Goal: Task Accomplishment & Management: Manage account settings

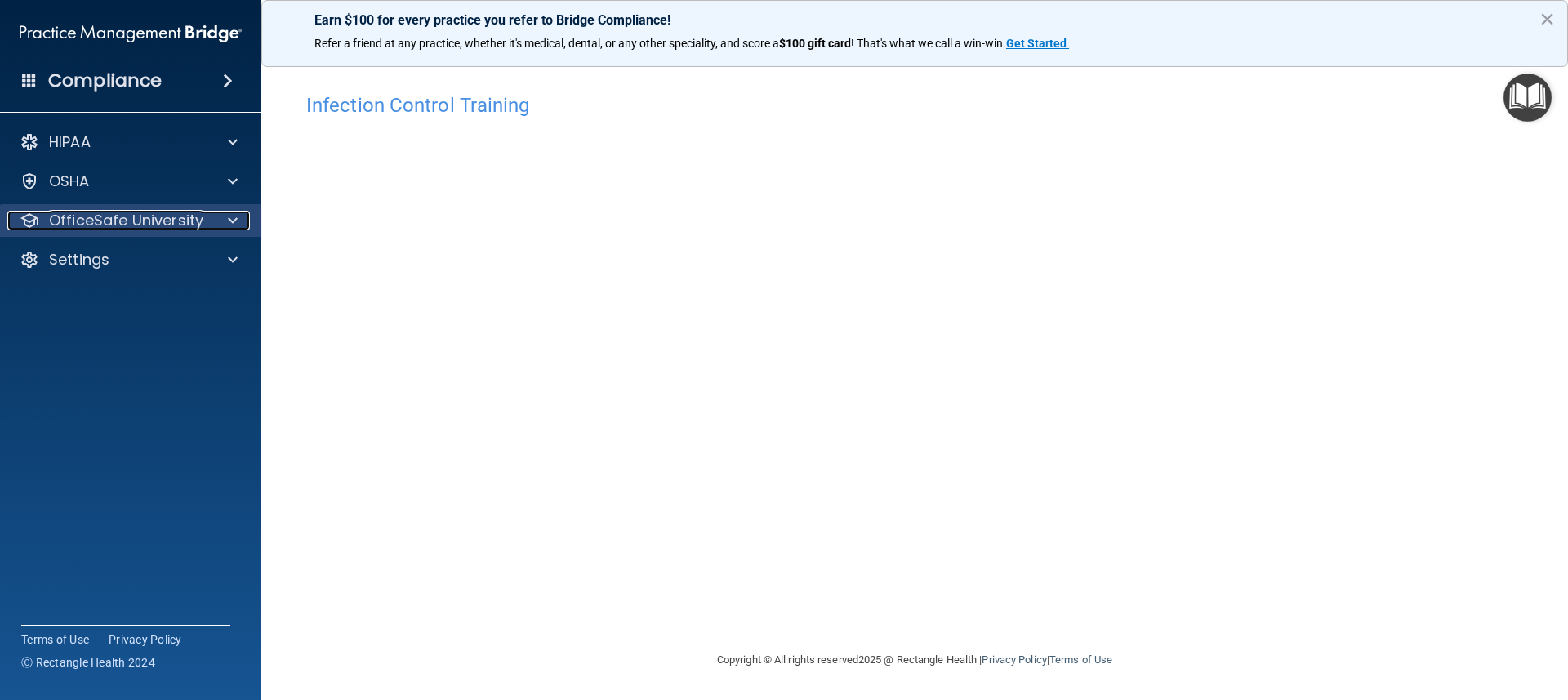
click at [220, 217] on div at bounding box center [230, 220] width 40 height 20
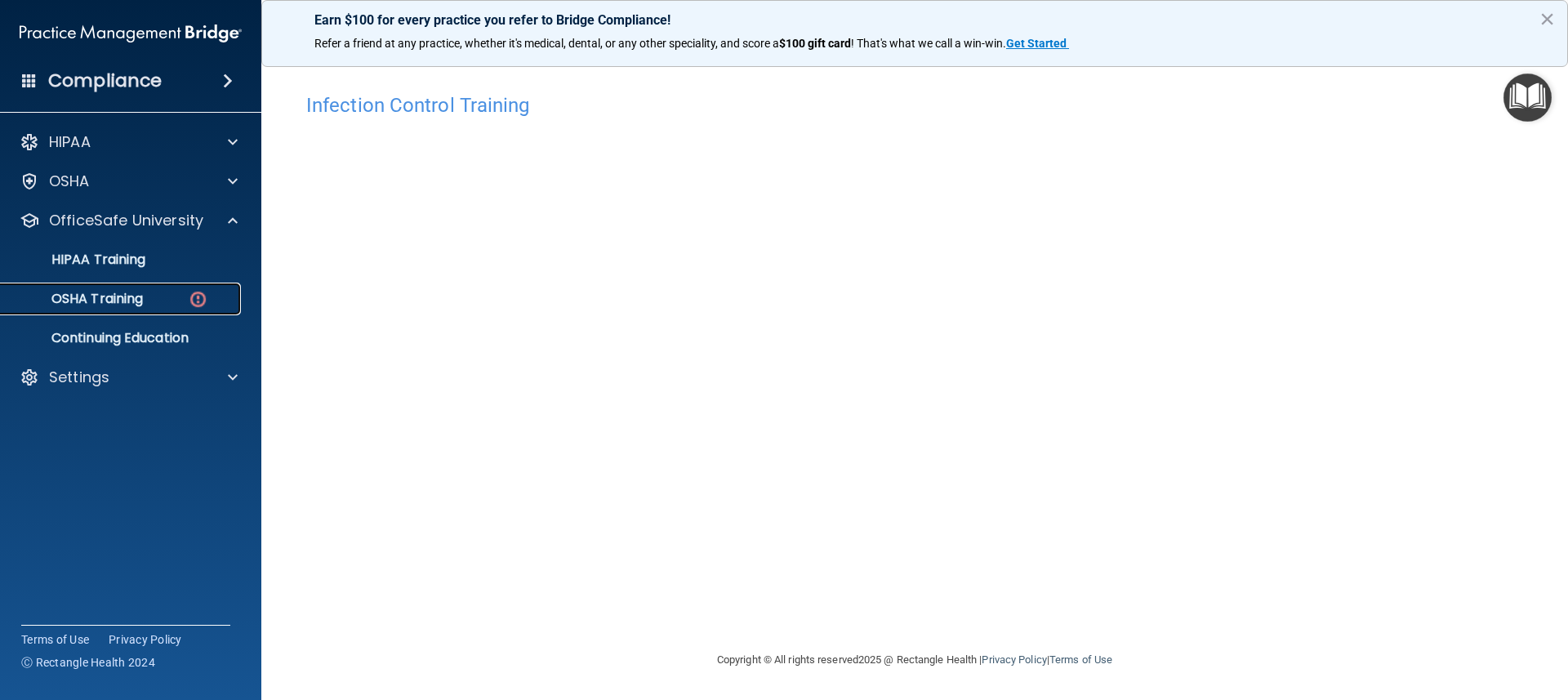
click at [199, 300] on img at bounding box center [198, 299] width 21 height 21
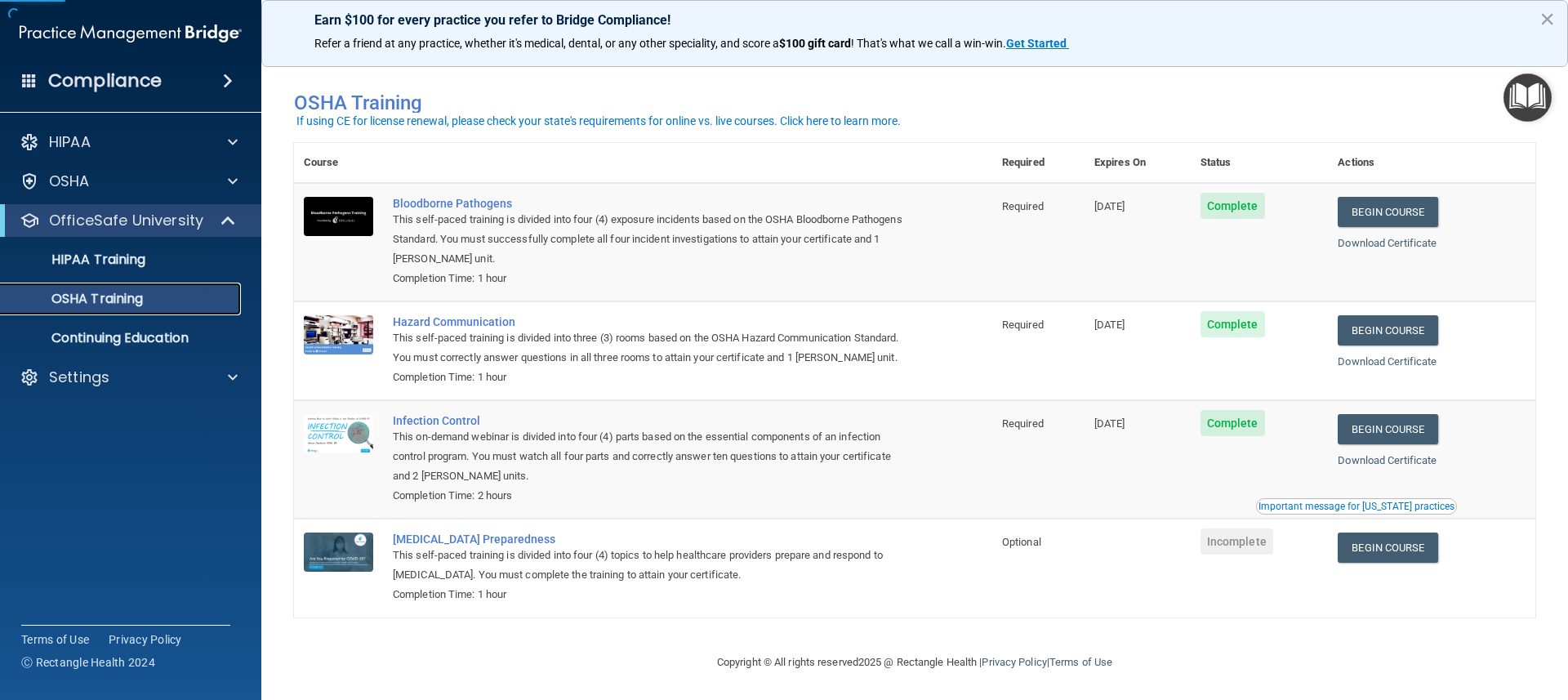
scroll to position [25, 0]
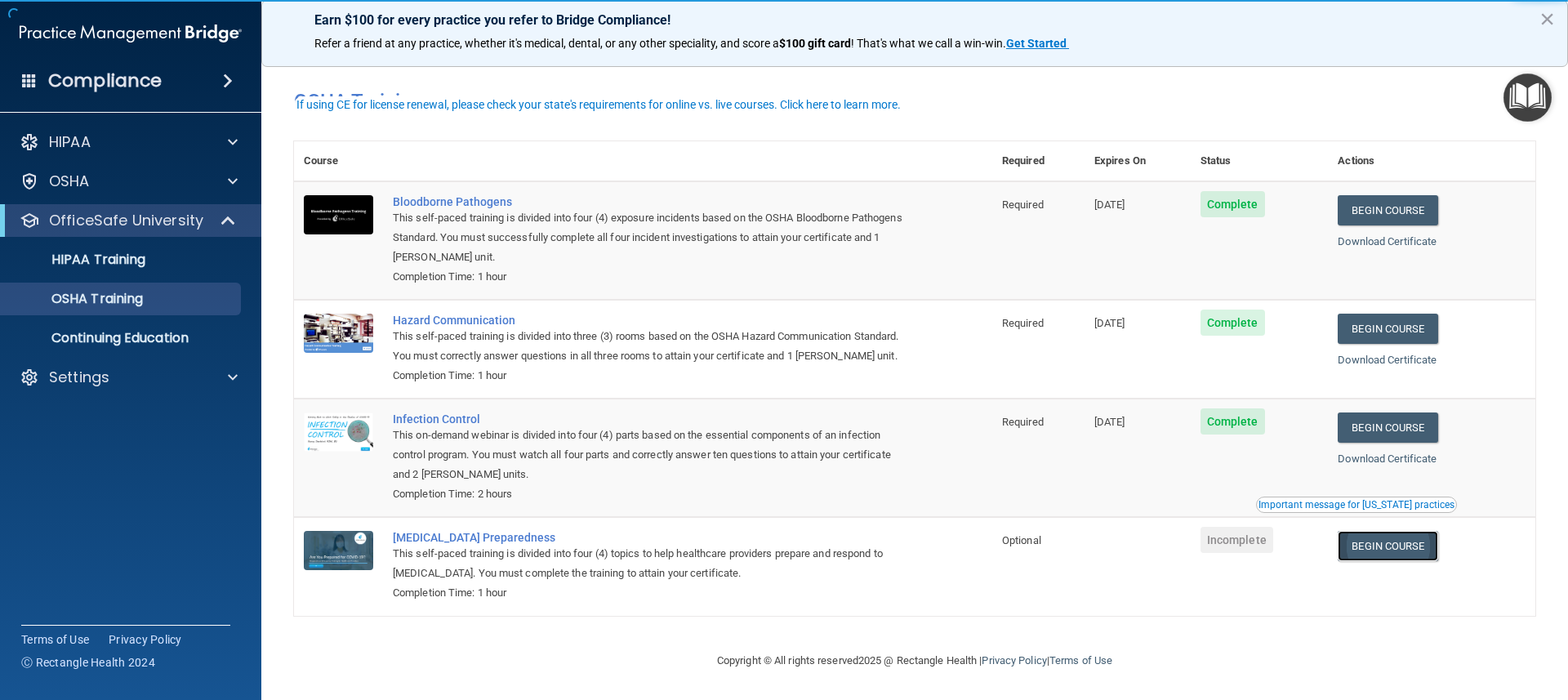
click at [1120, 547] on link "Begin Course" at bounding box center [1387, 546] width 100 height 30
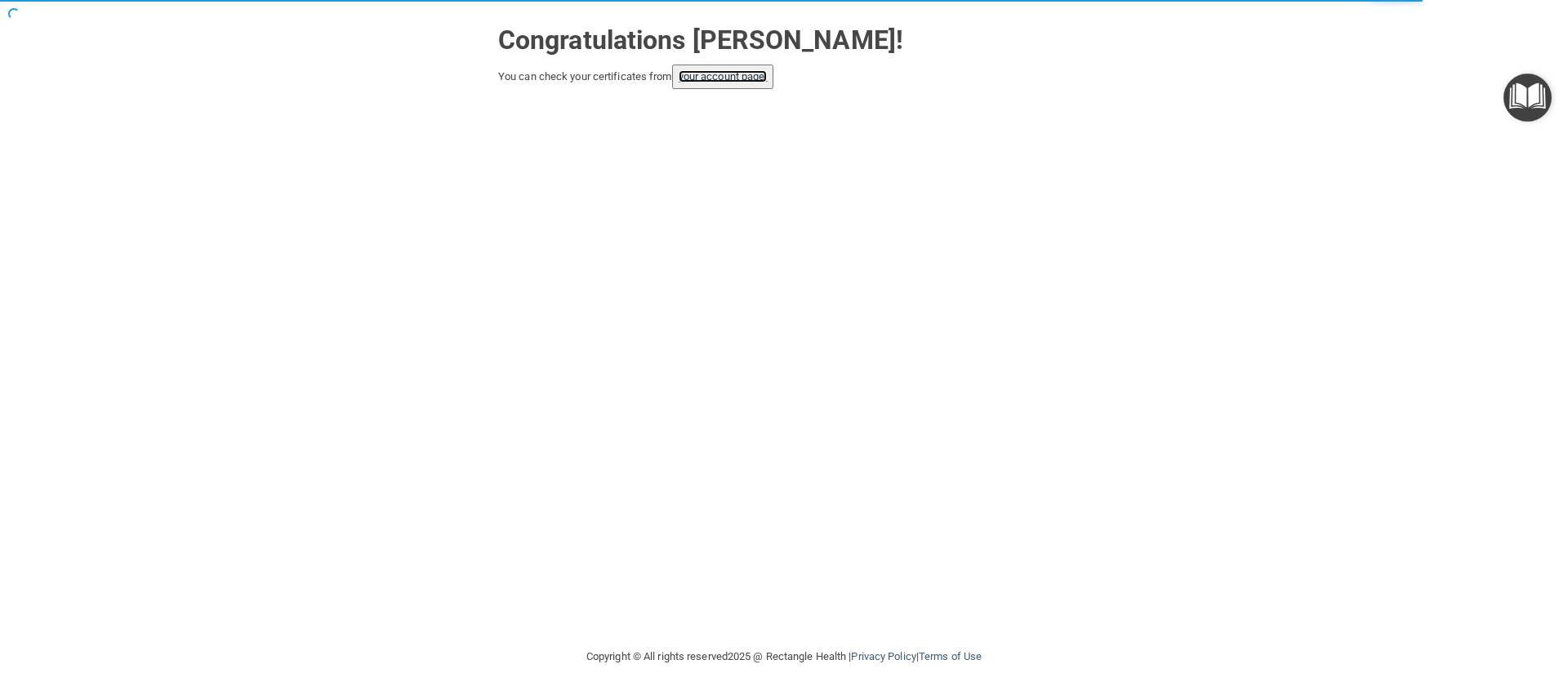
click at [739, 76] on link "your account page!" at bounding box center [723, 76] width 89 height 12
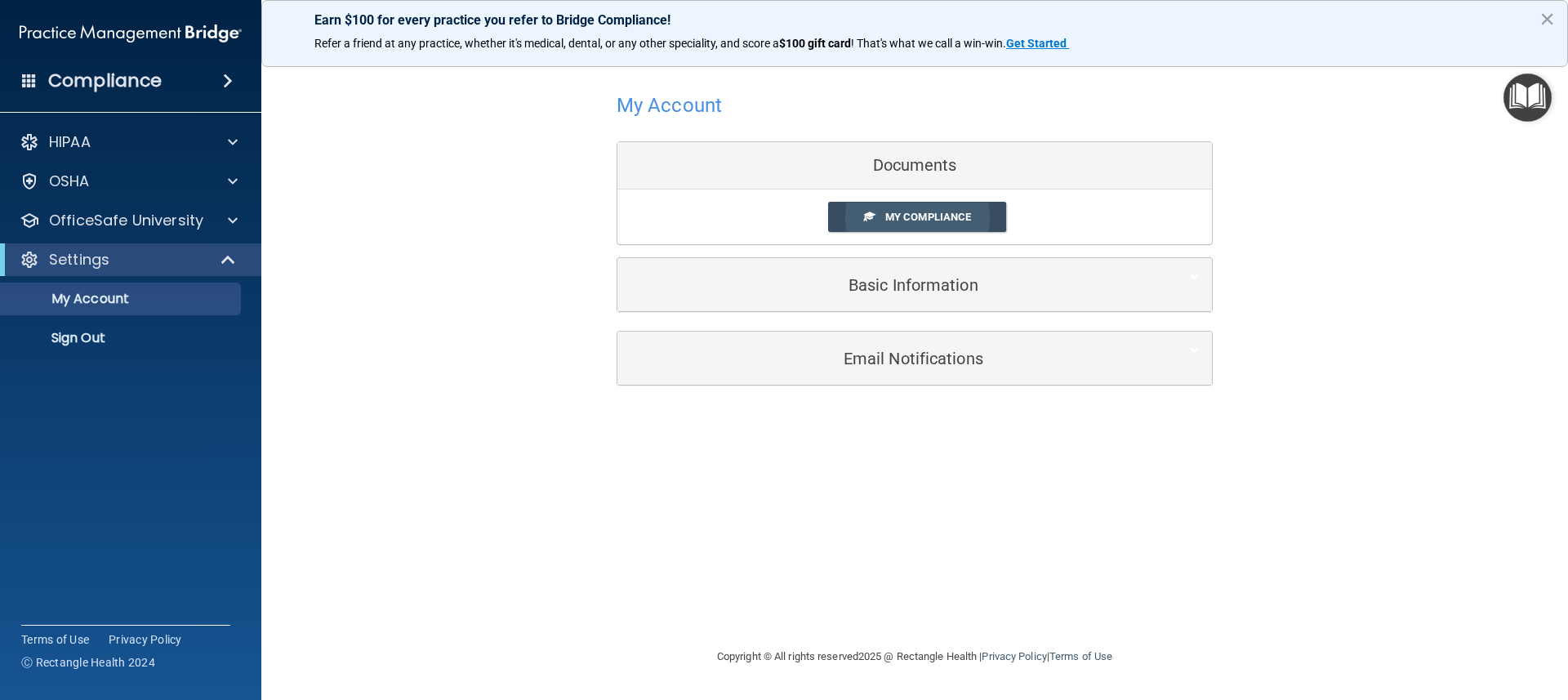
click at [960, 213] on span "My Compliance" at bounding box center [927, 216] width 86 height 12
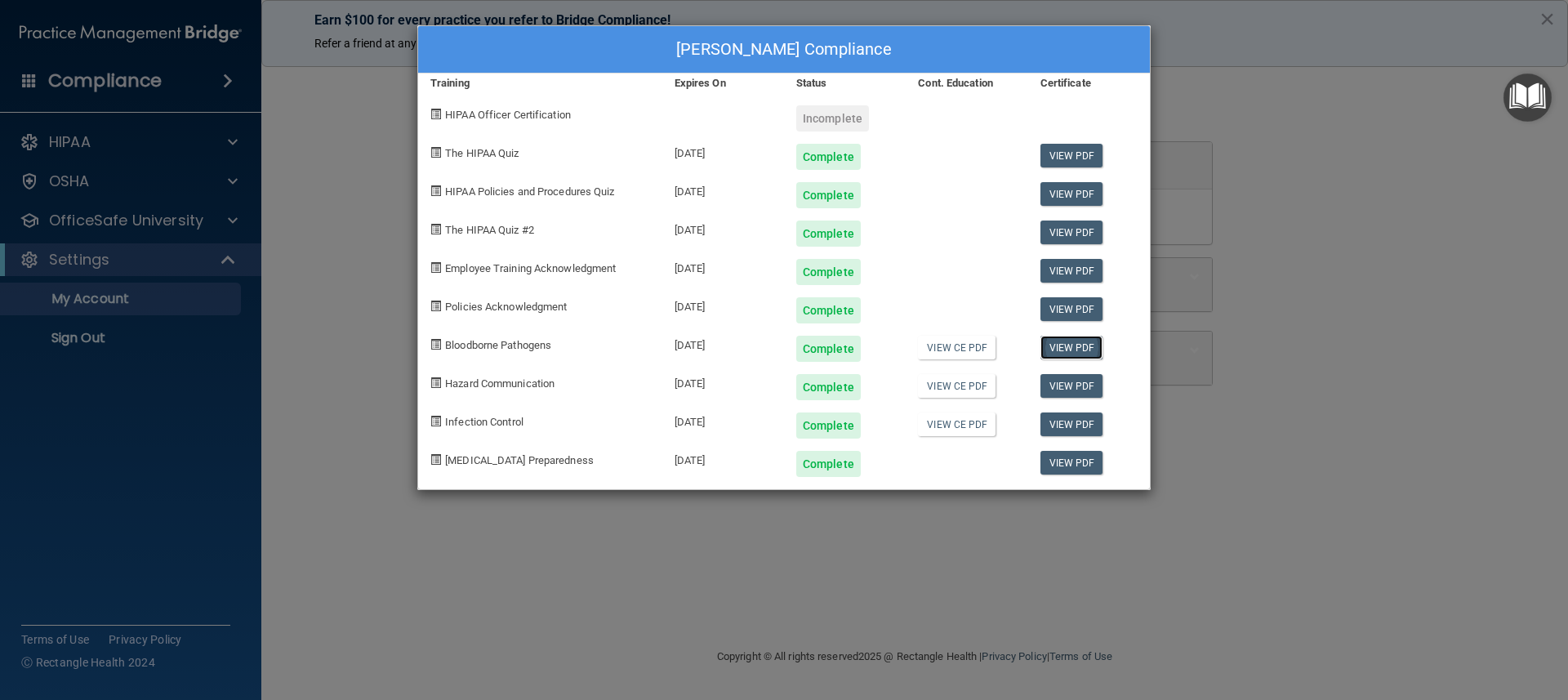
click at [1066, 341] on link "View PDF" at bounding box center [1071, 347] width 63 height 24
click at [1069, 383] on link "View PDF" at bounding box center [1071, 386] width 63 height 24
click at [1086, 426] on link "View PDF" at bounding box center [1071, 423] width 63 height 24
click at [1066, 466] on link "View PDF" at bounding box center [1071, 462] width 63 height 24
click at [982, 341] on link "View CE PDF" at bounding box center [957, 347] width 77 height 24
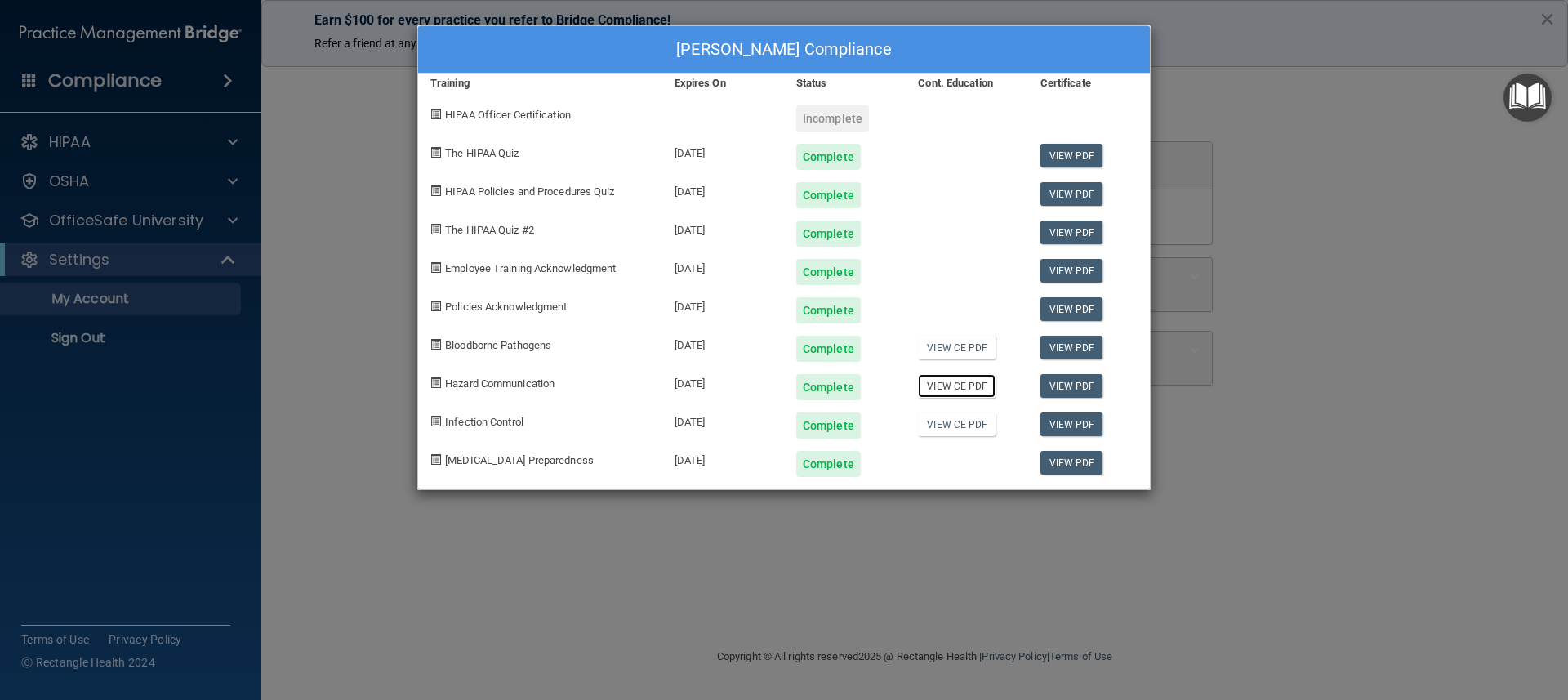
click at [974, 388] on link "View CE PDF" at bounding box center [957, 386] width 77 height 24
click at [959, 427] on link "View CE PDF" at bounding box center [957, 423] width 77 height 24
